Goal: Book appointment/travel/reservation

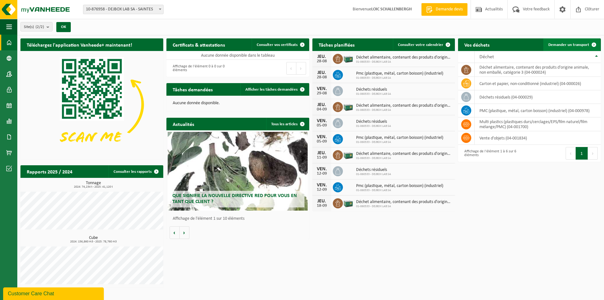
click at [583, 43] on span "Demander un transport" at bounding box center [569, 45] width 41 height 4
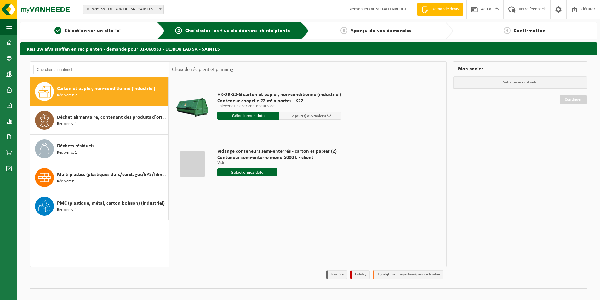
click at [246, 115] on input "text" at bounding box center [248, 116] width 62 height 8
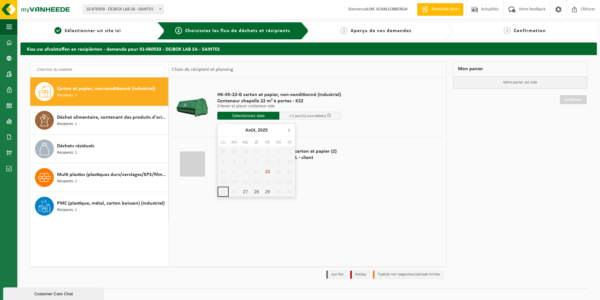
click at [291, 130] on icon at bounding box center [289, 130] width 10 height 10
click at [223, 152] on div "1" at bounding box center [223, 151] width 11 height 10
type input "à partir de 2025-09-01"
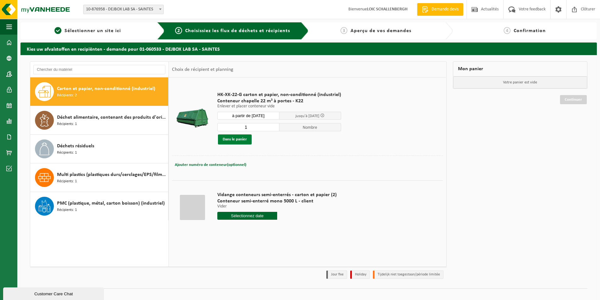
click at [242, 139] on button "Dans le panier" at bounding box center [235, 139] width 34 height 10
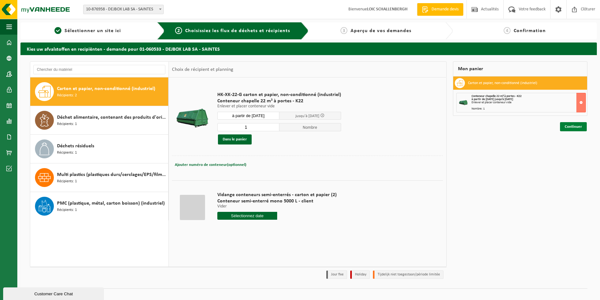
click at [566, 129] on link "Continuer" at bounding box center [573, 126] width 27 height 9
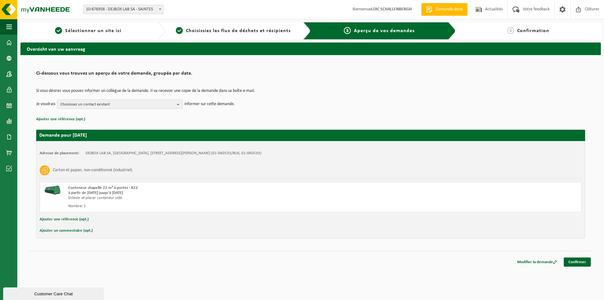
click at [159, 107] on span "Choisissez un contact existant" at bounding box center [117, 104] width 114 height 9
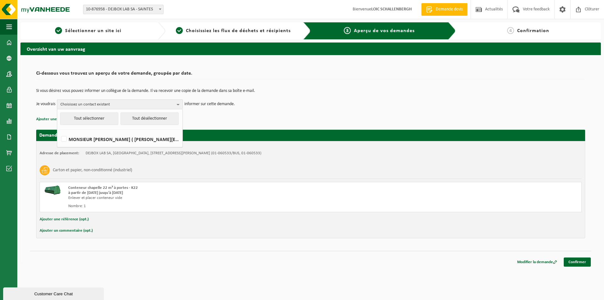
click at [159, 107] on span "Choisissez un contact existant" at bounding box center [117, 104] width 114 height 9
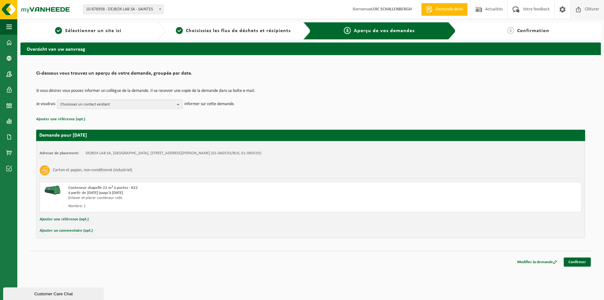
click at [592, 9] on span "Clôturer" at bounding box center [593, 9] width 18 height 19
